Goal: Transaction & Acquisition: Obtain resource

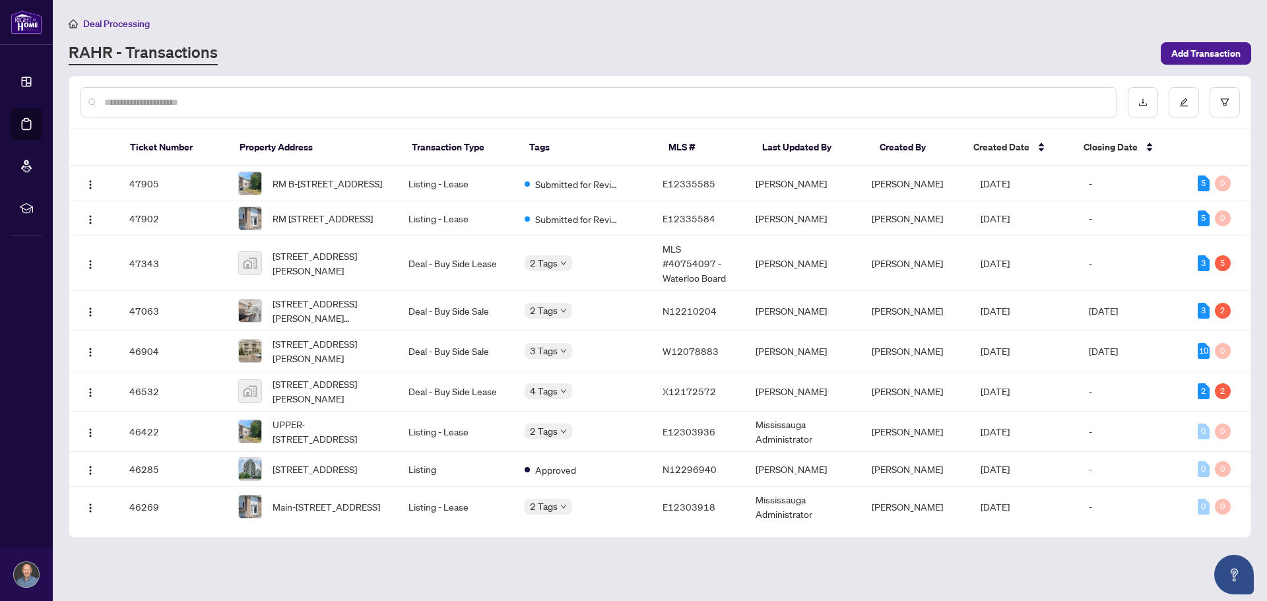
click at [533, 60] on div "RAHR - Transactions" at bounding box center [611, 54] width 1084 height 24
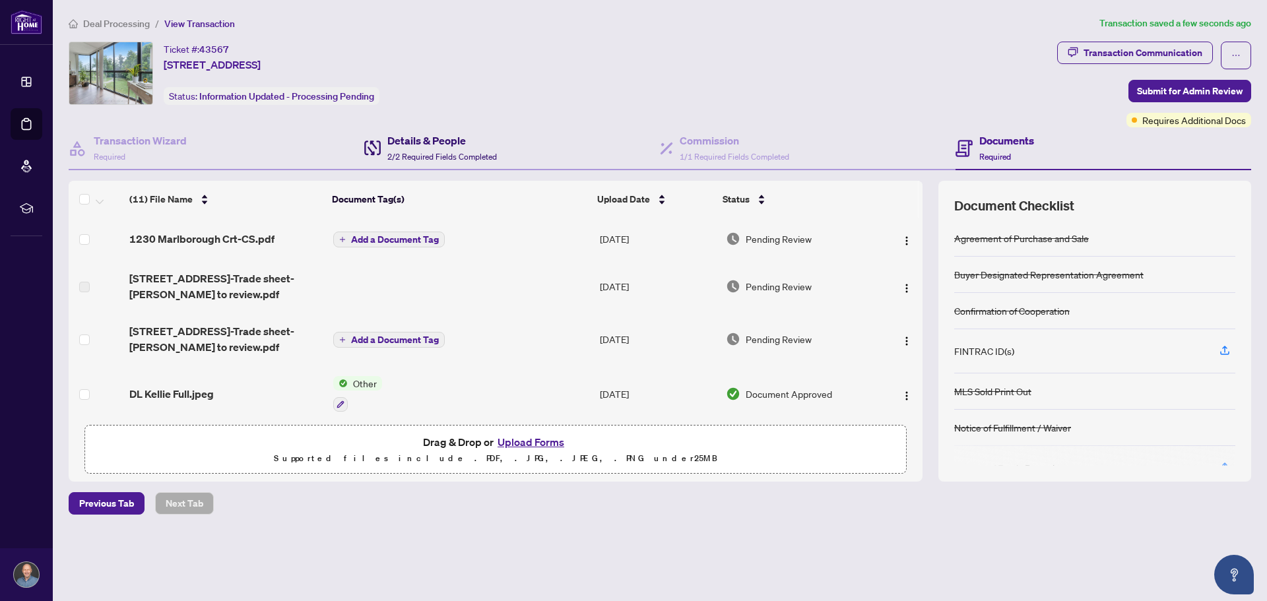
click at [425, 144] on h4 "Details & People" at bounding box center [442, 141] width 110 height 16
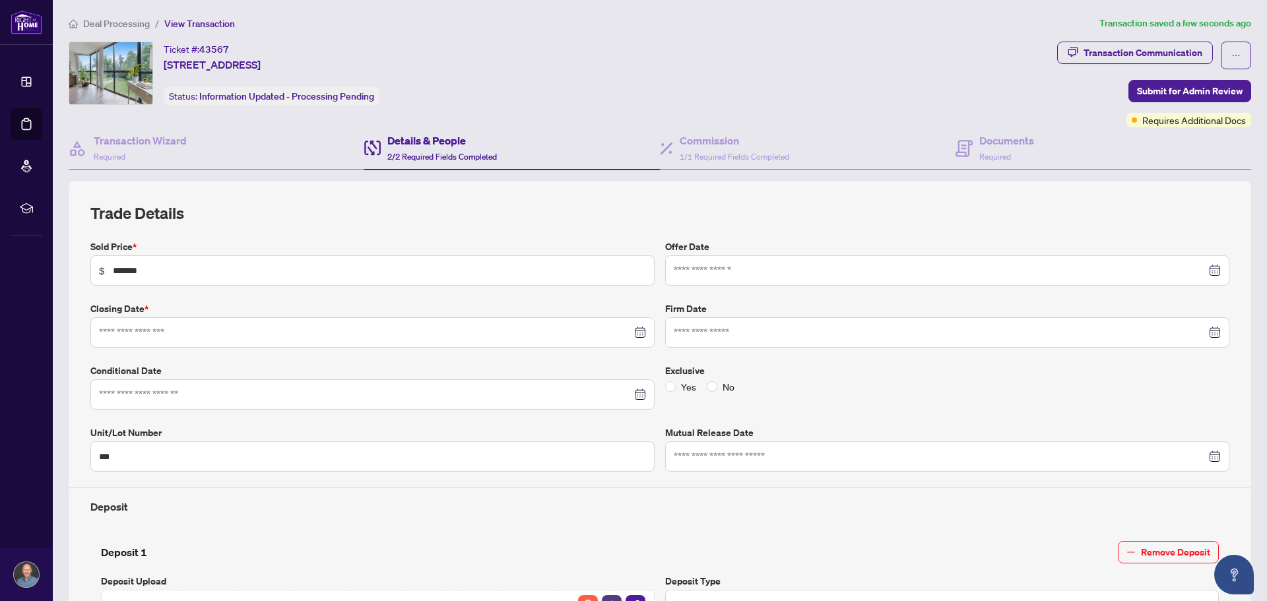
type input "**********"
click at [968, 147] on div "Documents Required" at bounding box center [994, 148] width 79 height 31
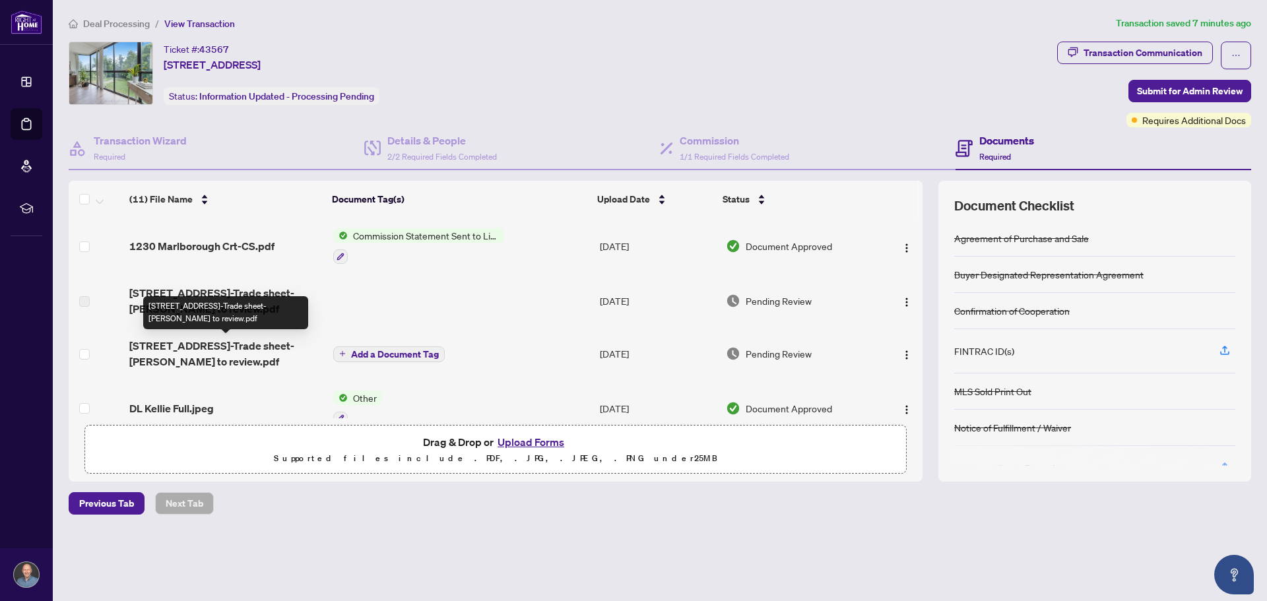
click at [239, 345] on span "1230 Marlborough Crt-Trade sheet-Alex to review.pdf" at bounding box center [225, 354] width 193 height 32
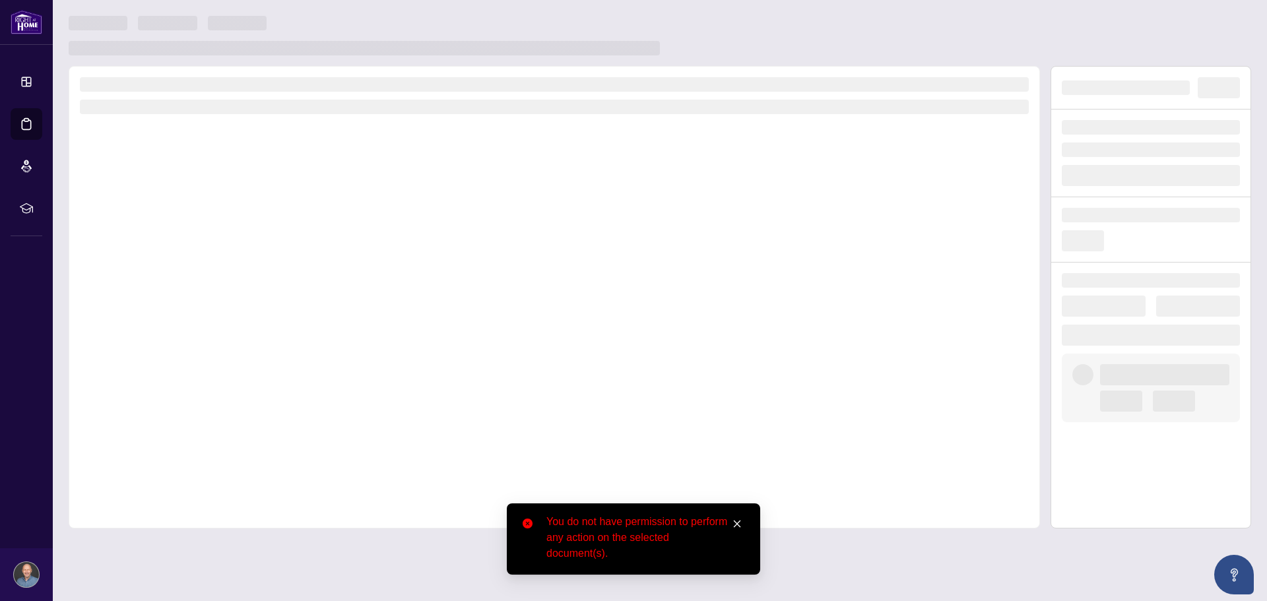
drag, startPoint x: 739, startPoint y: 520, endPoint x: 610, endPoint y: 479, distance: 135.6
click at [734, 520] on icon "close" at bounding box center [736, 523] width 9 height 9
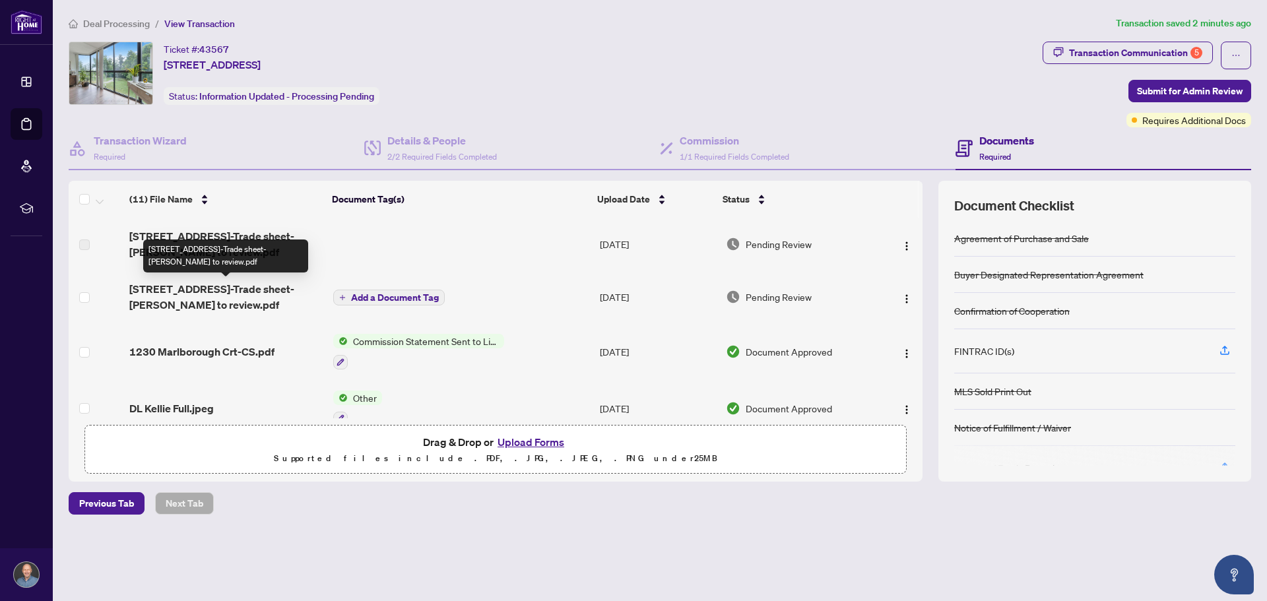
click at [213, 291] on span "[STREET_ADDRESS]-Trade sheet-[PERSON_NAME] to review.pdf" at bounding box center [225, 297] width 193 height 32
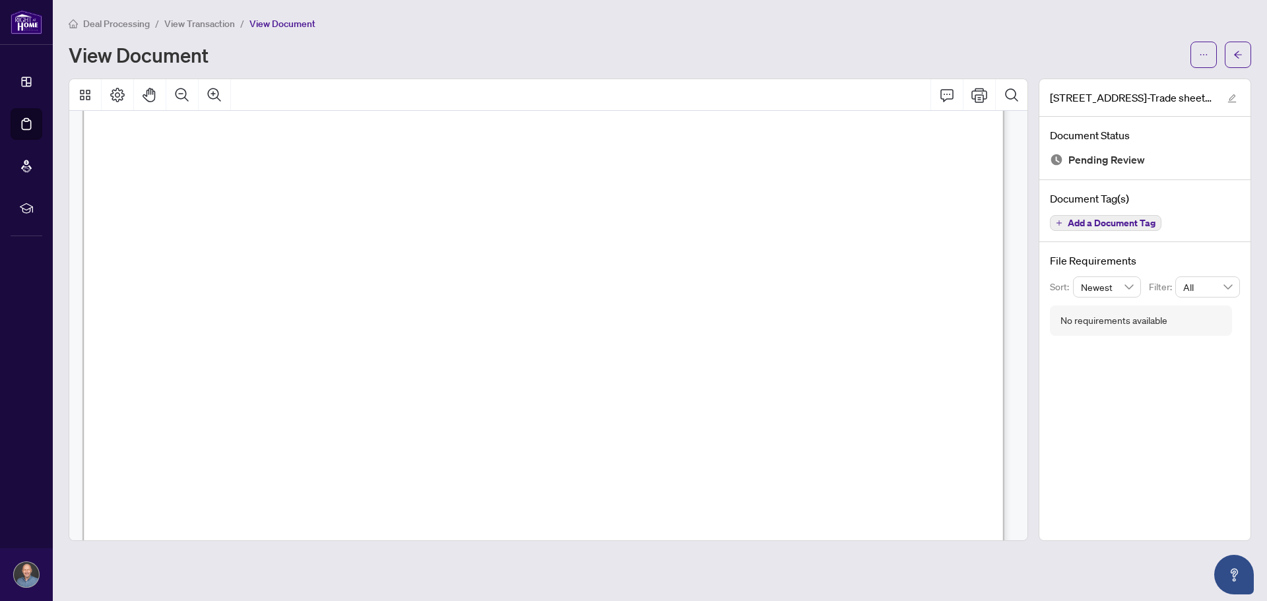
scroll to position [396, 0]
click at [1203, 52] on icon "ellipsis" at bounding box center [1203, 54] width 9 height 9
click at [1129, 80] on span "Download" at bounding box center [1156, 83] width 100 height 15
click at [205, 22] on span "View Transaction" at bounding box center [199, 24] width 71 height 12
